Goal: Find specific page/section: Find specific page/section

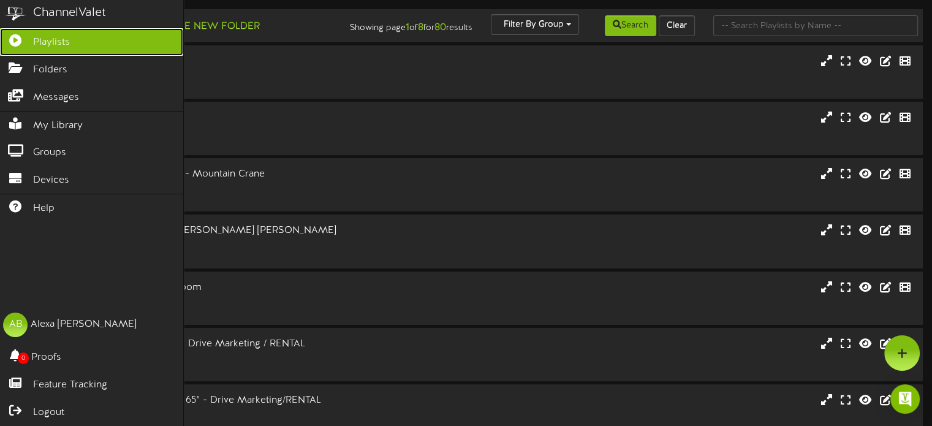
click at [73, 40] on link "Playlists" at bounding box center [91, 42] width 183 height 28
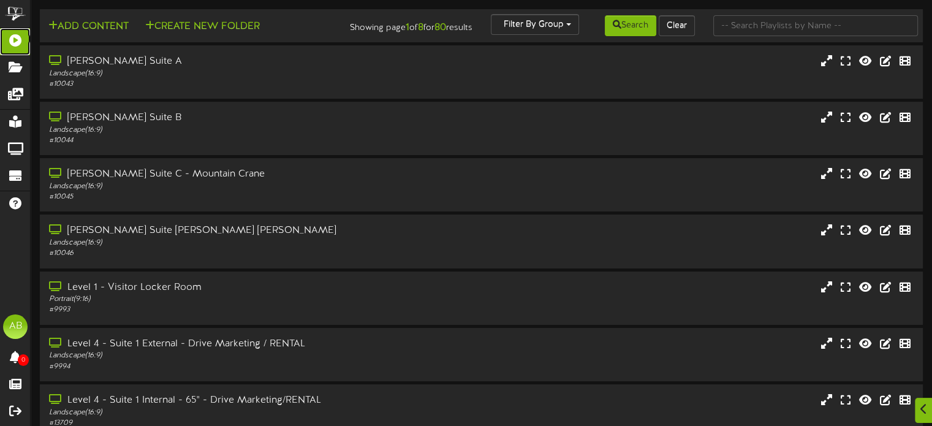
scroll to position [240, 0]
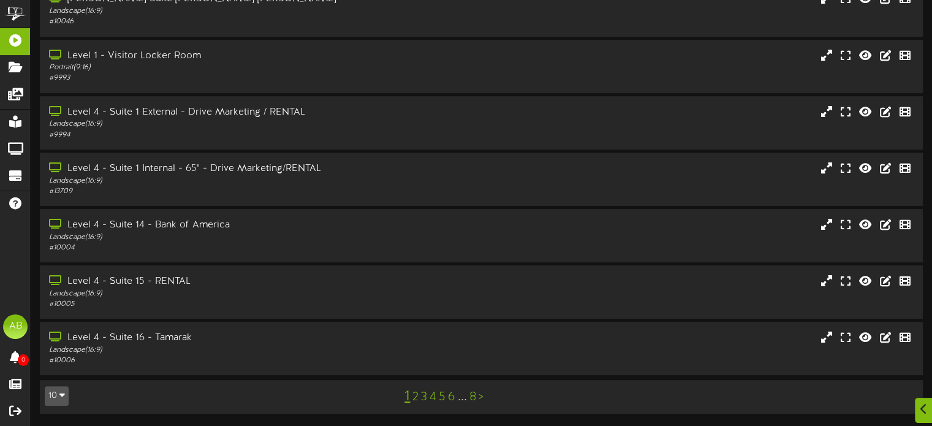
click at [416, 397] on link "2" at bounding box center [415, 396] width 6 height 13
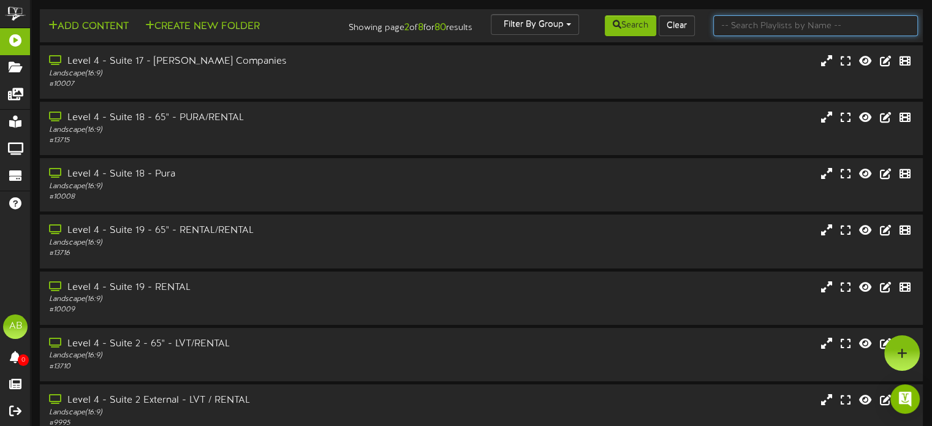
click at [758, 28] on input "text" at bounding box center [815, 25] width 205 height 21
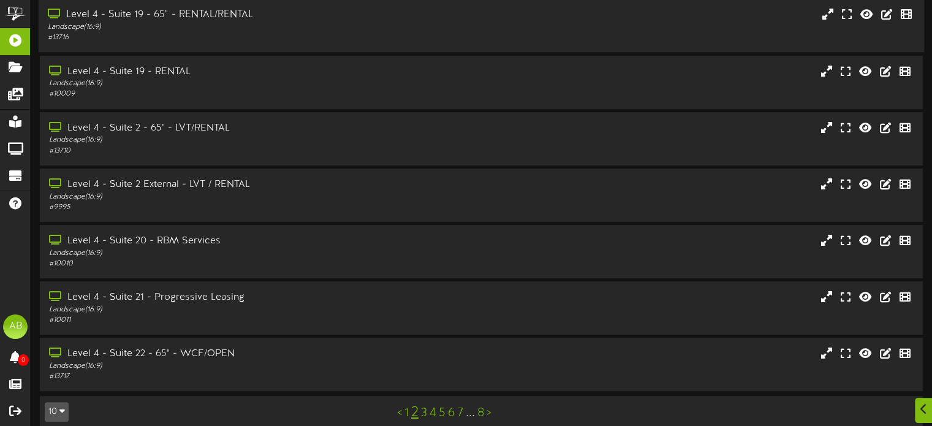
scroll to position [240, 0]
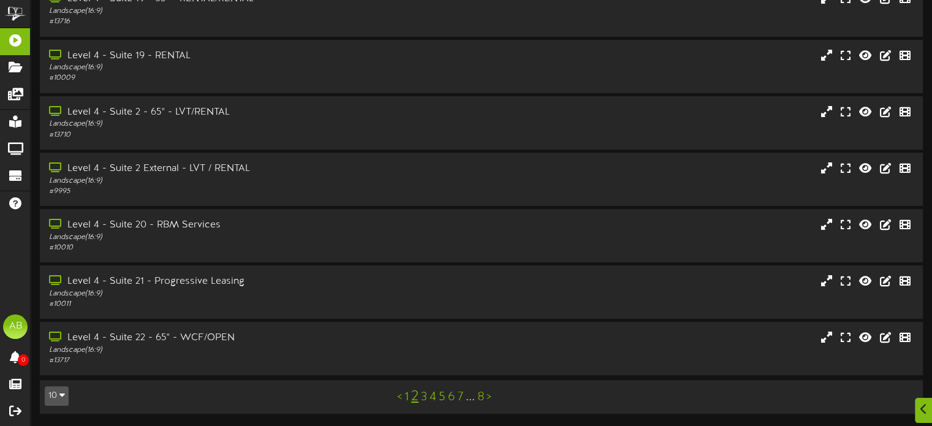
click at [406, 396] on link "1" at bounding box center [406, 396] width 4 height 13
click at [198, 236] on div "Landscape ( 16:9 )" at bounding box center [223, 237] width 350 height 10
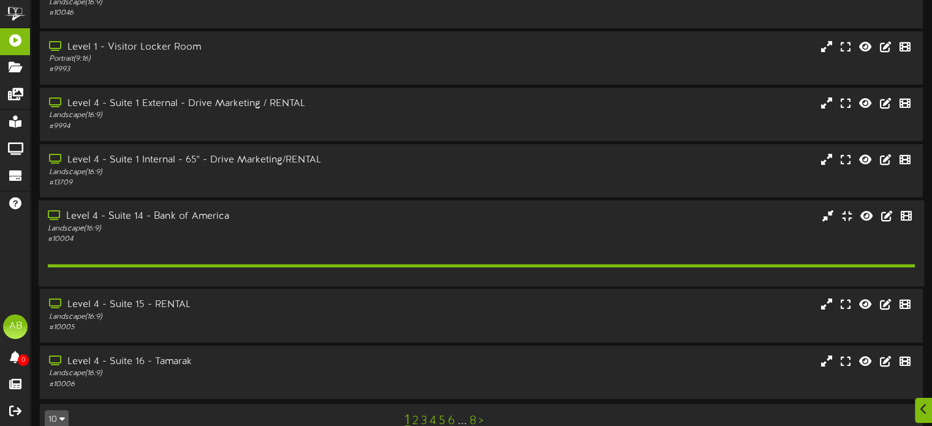
click at [198, 234] on div "Landscape ( 16:9 )" at bounding box center [223, 229] width 350 height 10
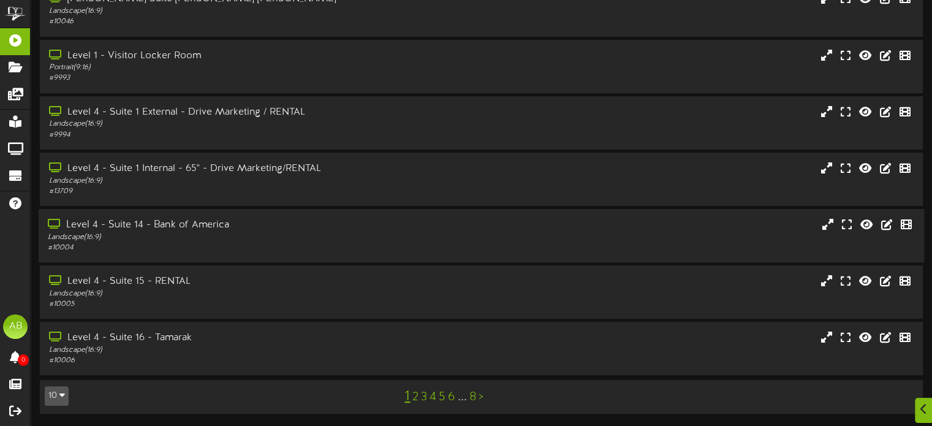
click at [198, 236] on div "Landscape ( 16:9 )" at bounding box center [223, 237] width 350 height 10
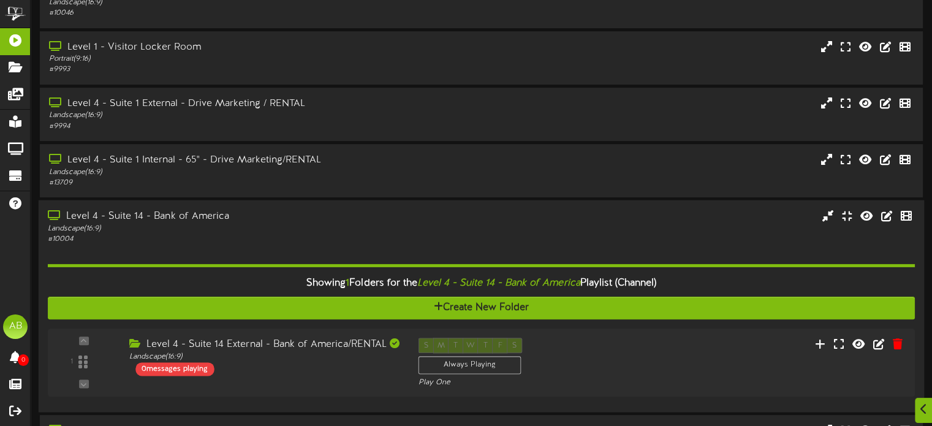
scroll to position [398, 0]
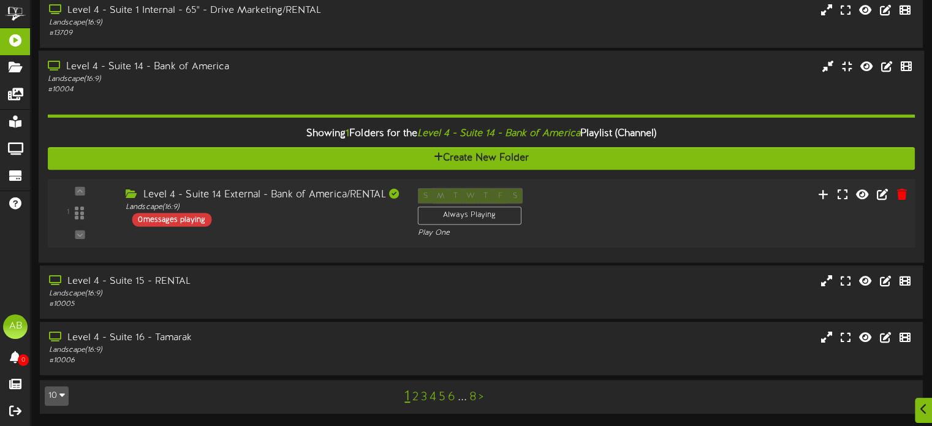
click at [197, 217] on div "0 messages playing" at bounding box center [172, 219] width 80 height 13
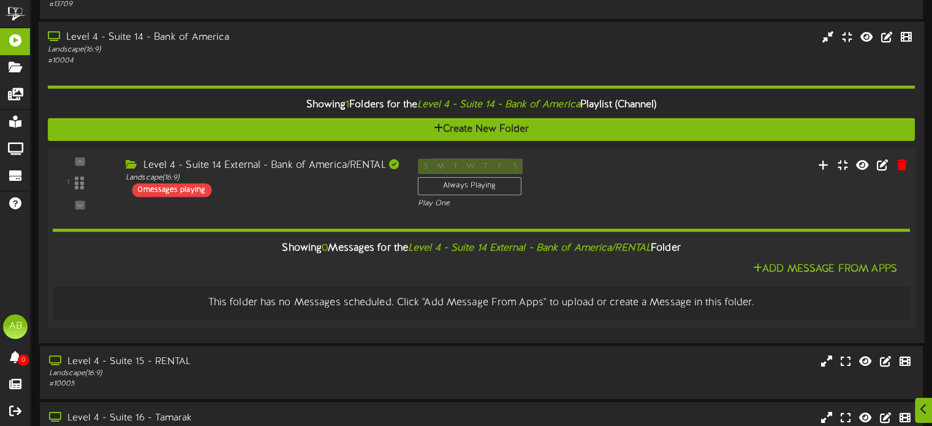
scroll to position [419, 0]
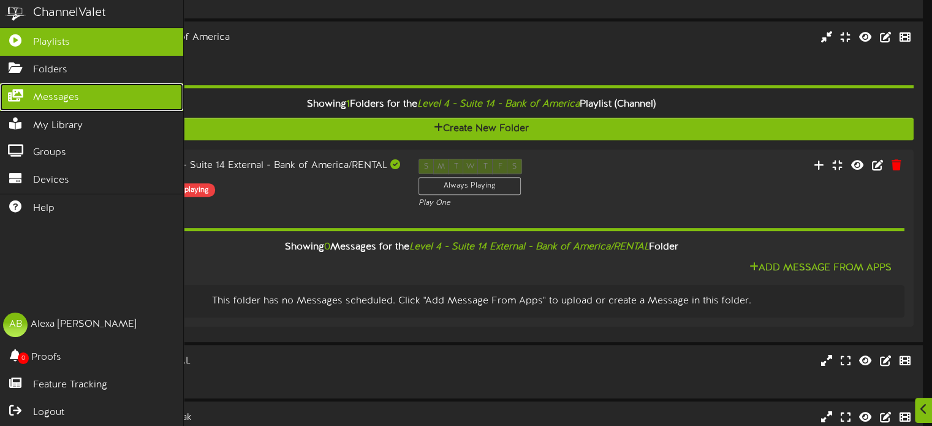
click at [62, 94] on span "Messages" at bounding box center [56, 98] width 46 height 14
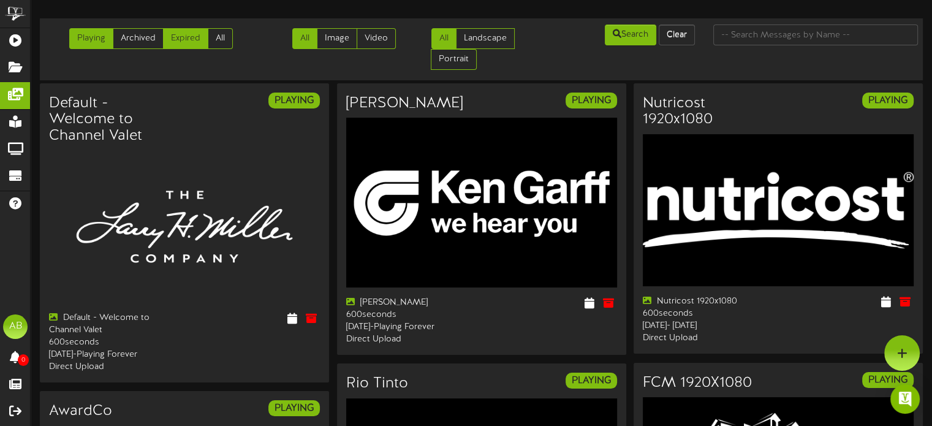
click at [177, 36] on link "Expired" at bounding box center [185, 38] width 45 height 21
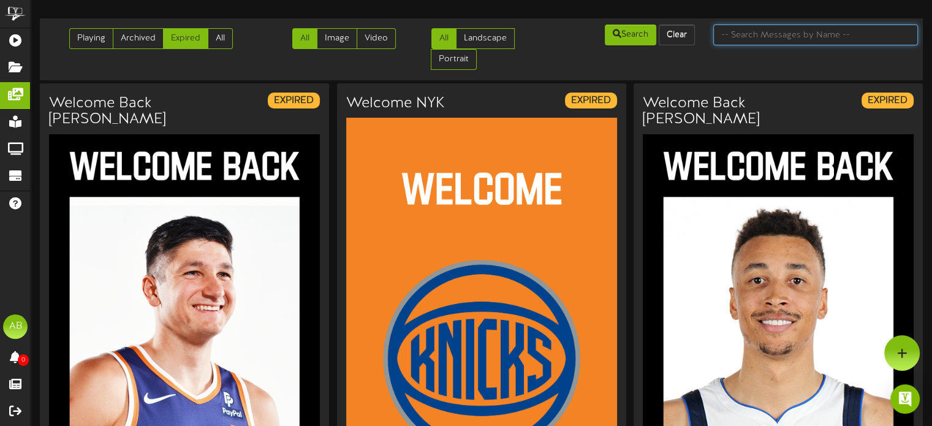
click at [771, 37] on input "text" at bounding box center [815, 34] width 205 height 21
type input "bank"
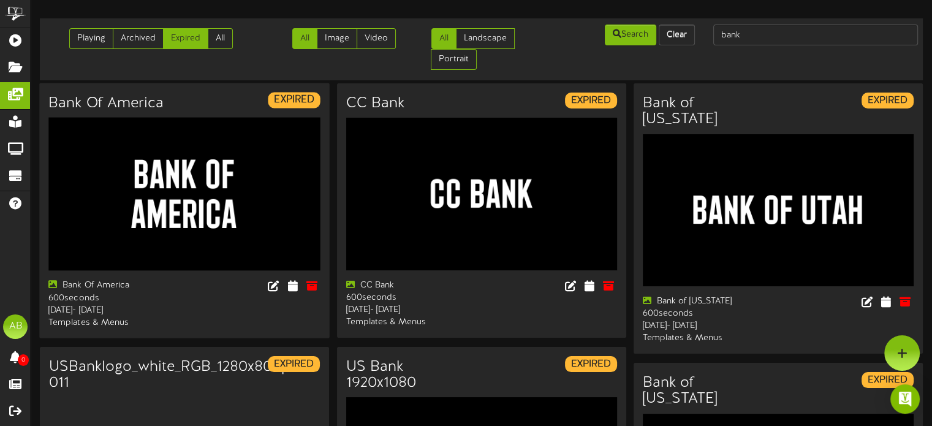
click at [167, 181] on img at bounding box center [183, 194] width 271 height 152
click at [288, 284] on icon at bounding box center [293, 285] width 12 height 13
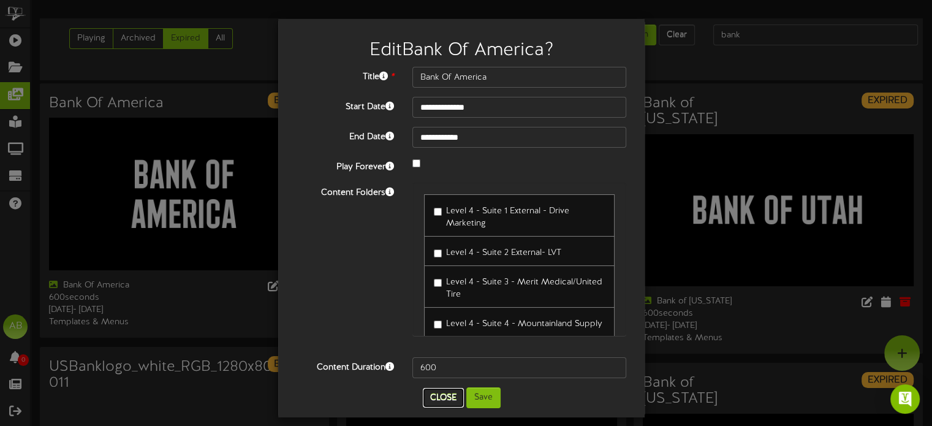
click at [438, 396] on button "Close" at bounding box center [443, 398] width 41 height 20
